Goal: Task Accomplishment & Management: Use online tool/utility

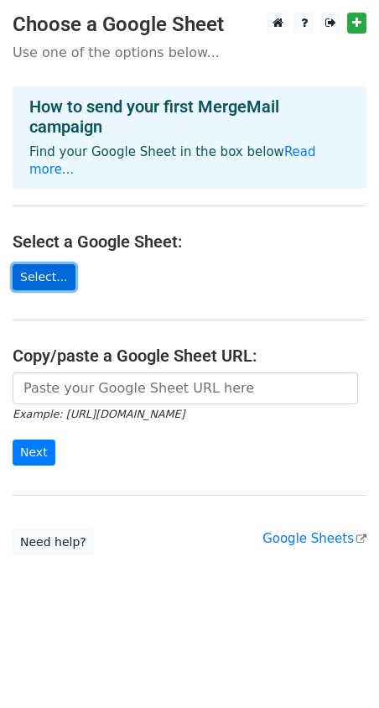
click at [48, 268] on link "Select..." at bounding box center [44, 277] width 63 height 26
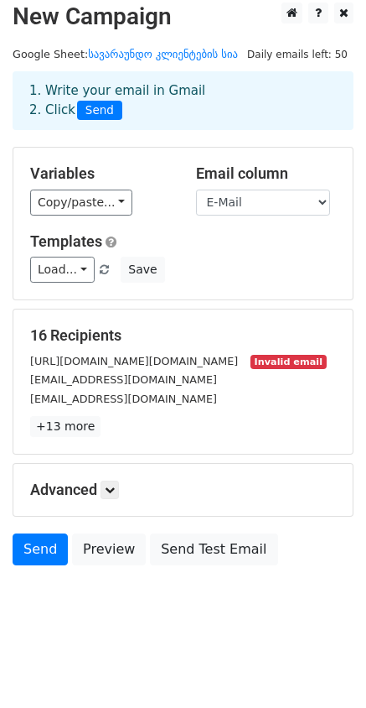
scroll to position [29, 0]
click at [68, 429] on link "+13 more" at bounding box center [65, 426] width 70 height 21
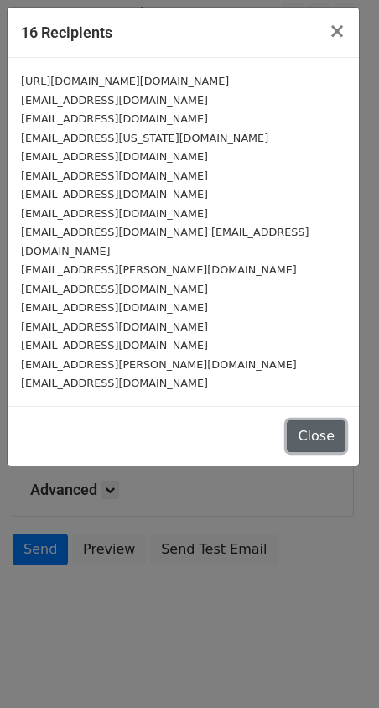
click at [314, 420] on button "Close" at bounding box center [316, 436] width 59 height 32
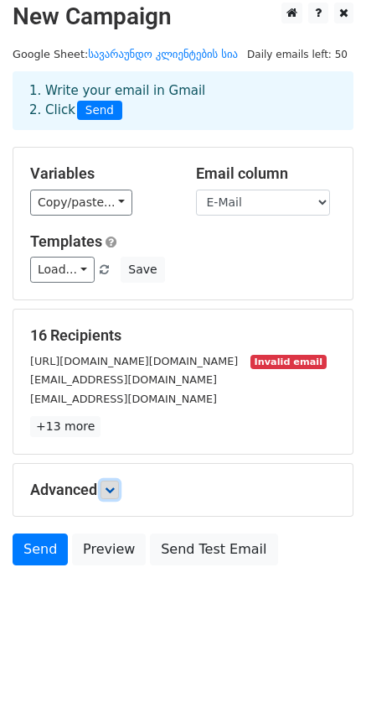
click at [115, 491] on icon at bounding box center [110, 490] width 10 height 10
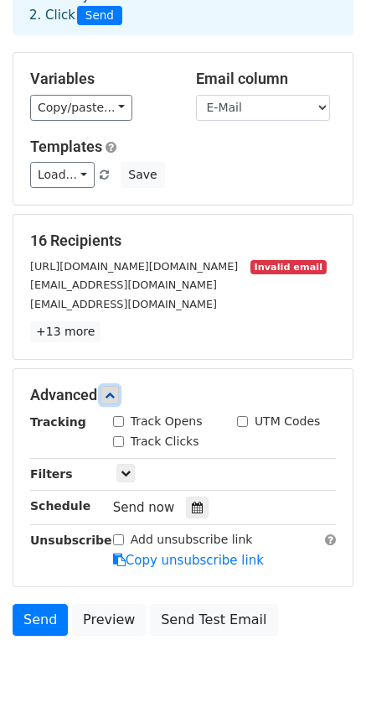
scroll to position [194, 0]
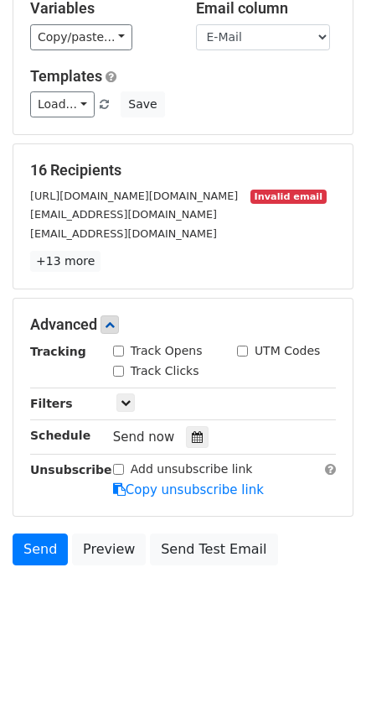
click at [117, 371] on input "Track Clicks" at bounding box center [118, 371] width 11 height 11
checkbox input "true"
click at [195, 444] on div at bounding box center [197, 437] width 23 height 22
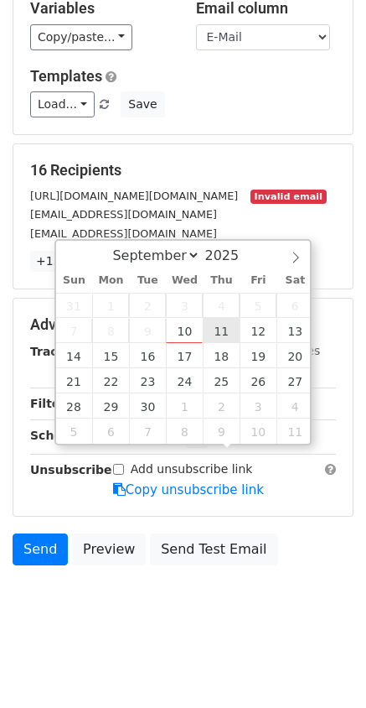
type input "2025-09-11 12:00"
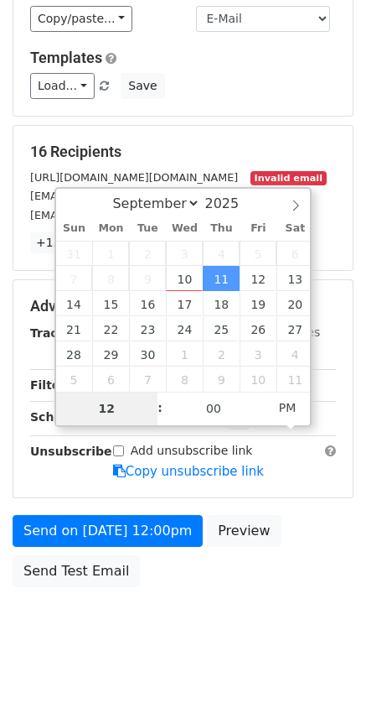
scroll to position [148, 0]
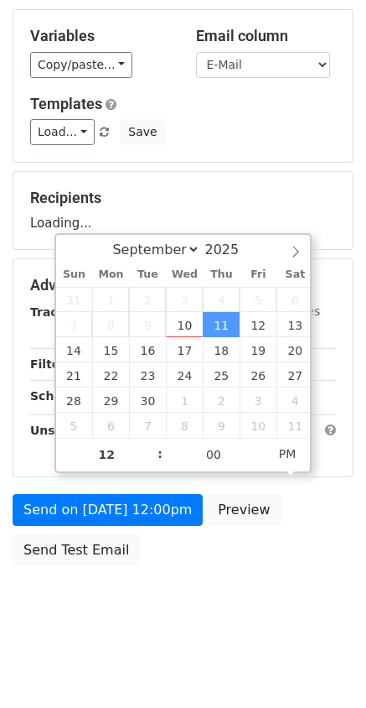
click at [234, 579] on body "New Campaign Daily emails left: 50 Google Sheet: სავარაუნდო კლიენტების სია 1. W…" at bounding box center [183, 253] width 366 height 777
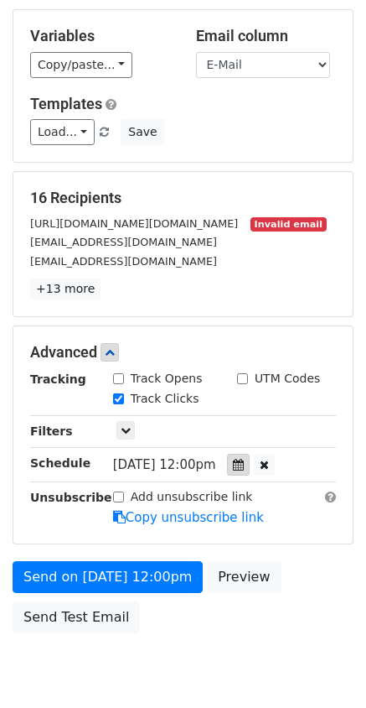
click at [244, 470] on icon at bounding box center [238, 465] width 11 height 12
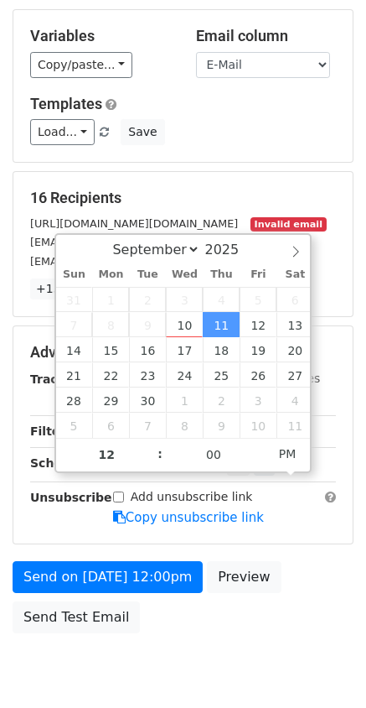
click at [269, 470] on icon at bounding box center [264, 465] width 9 height 12
type input "06"
type input "12"
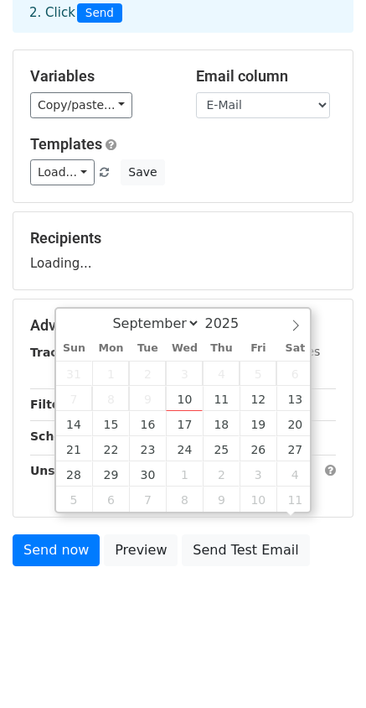
click at [333, 564] on form "Variables Copy/paste... {{სახელი}} {{მისამართი}} {{ტელეფონი}} {{მოთხოვნილი პასუ…" at bounding box center [183, 311] width 341 height 525
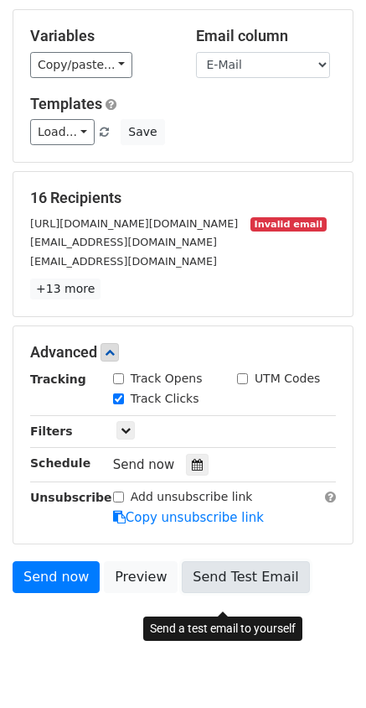
click at [218, 593] on link "Send Test Email" at bounding box center [245, 577] width 127 height 32
click at [231, 593] on link "Send Test Email" at bounding box center [245, 577] width 127 height 32
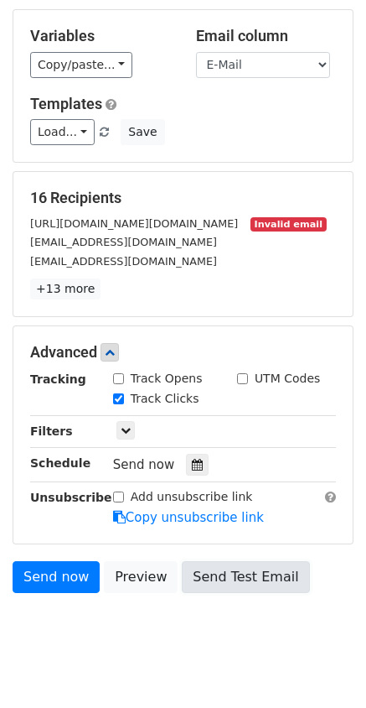
click at [231, 593] on link "Send Test Email" at bounding box center [245, 577] width 127 height 32
